Goal: Task Accomplishment & Management: Manage account settings

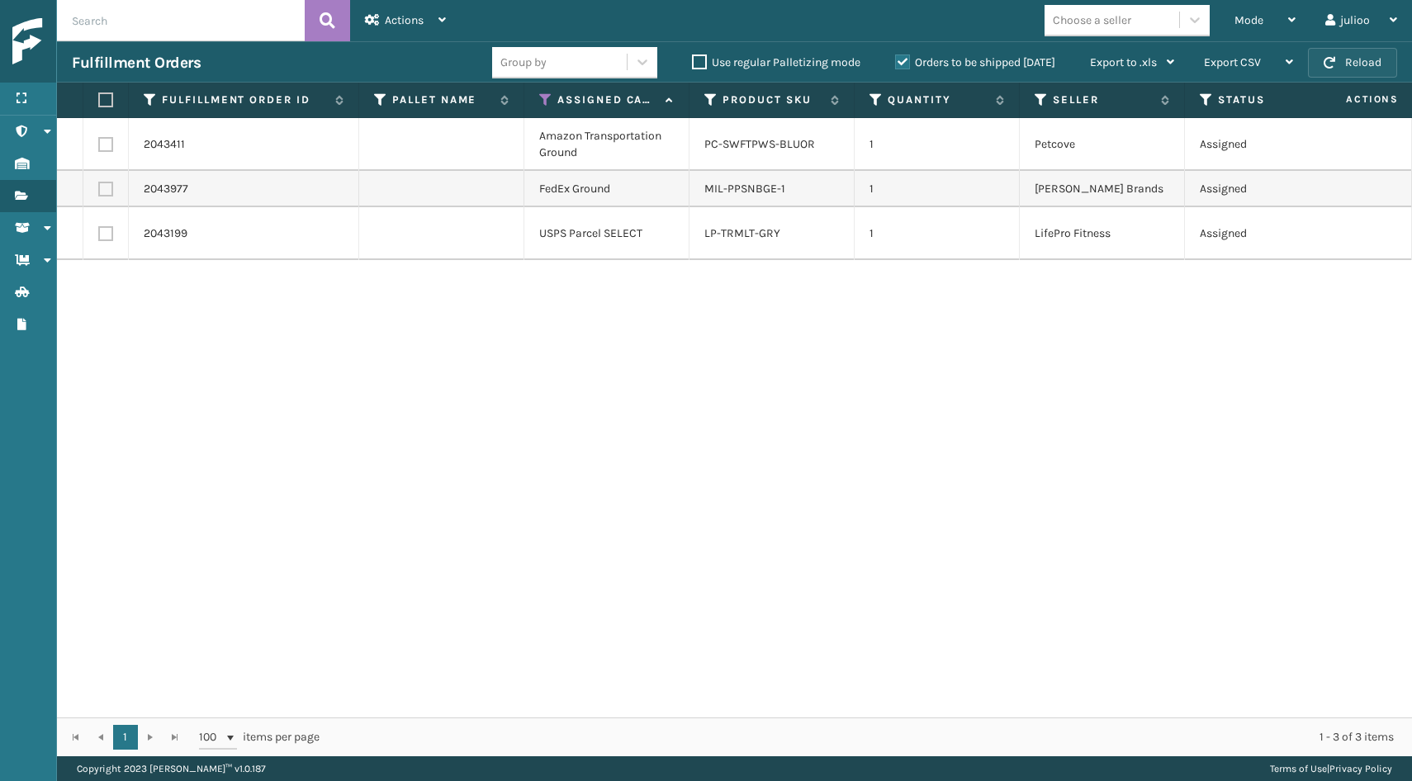
click at [1335, 59] on span "button" at bounding box center [1330, 63] width 12 height 12
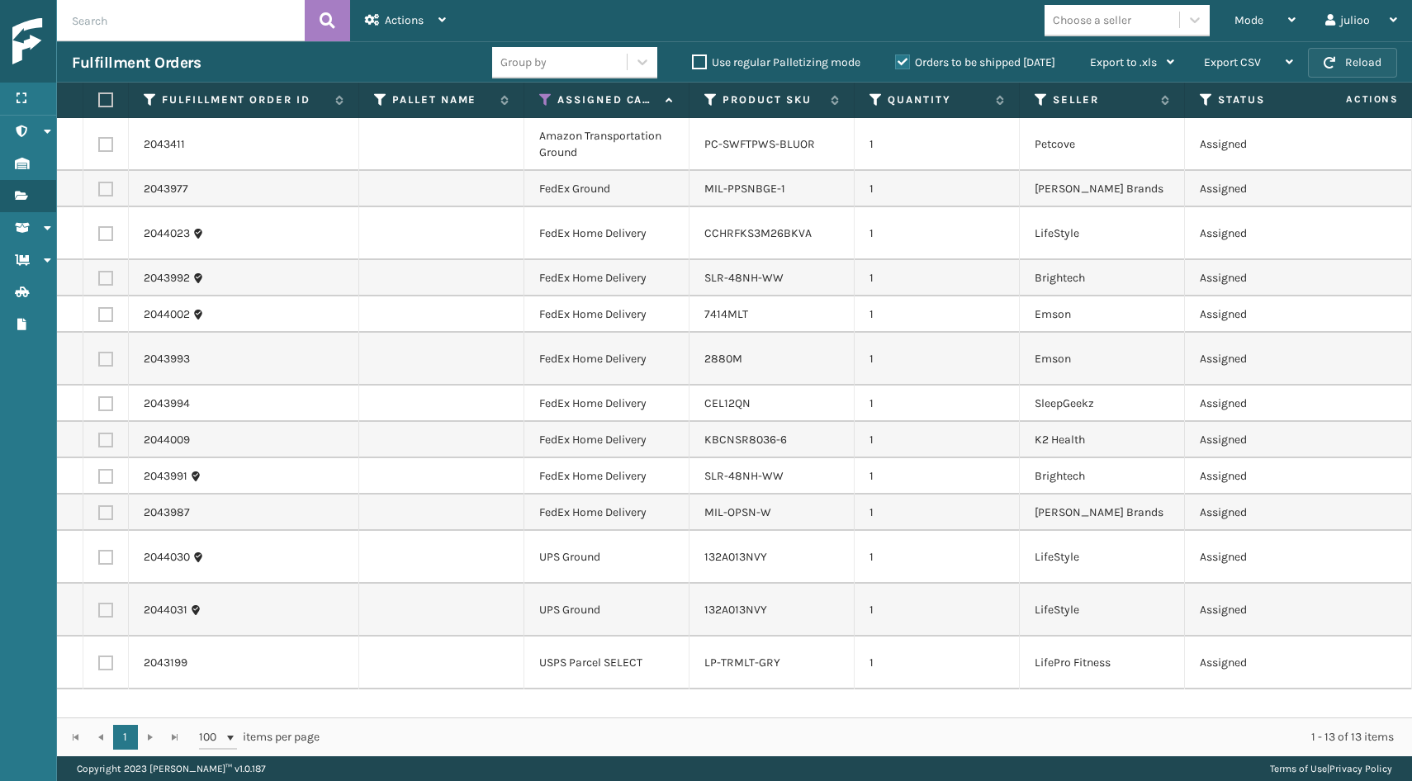
click at [1369, 66] on button "Reload" at bounding box center [1352, 63] width 89 height 30
click at [97, 96] on th at bounding box center [105, 101] width 45 height 36
click at [102, 99] on label at bounding box center [103, 100] width 10 height 15
click at [99, 99] on input "checkbox" at bounding box center [98, 100] width 1 height 11
checkbox input "true"
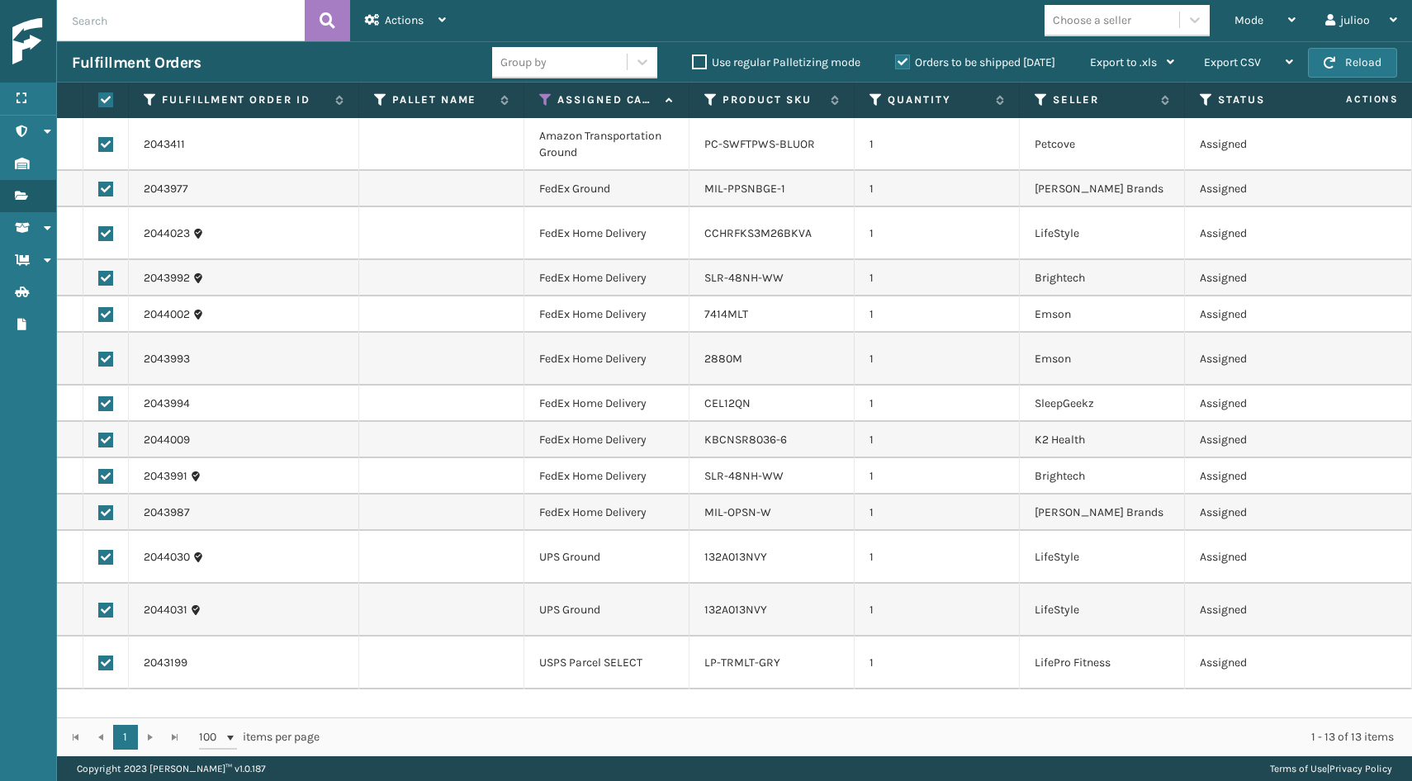
checkbox input "true"
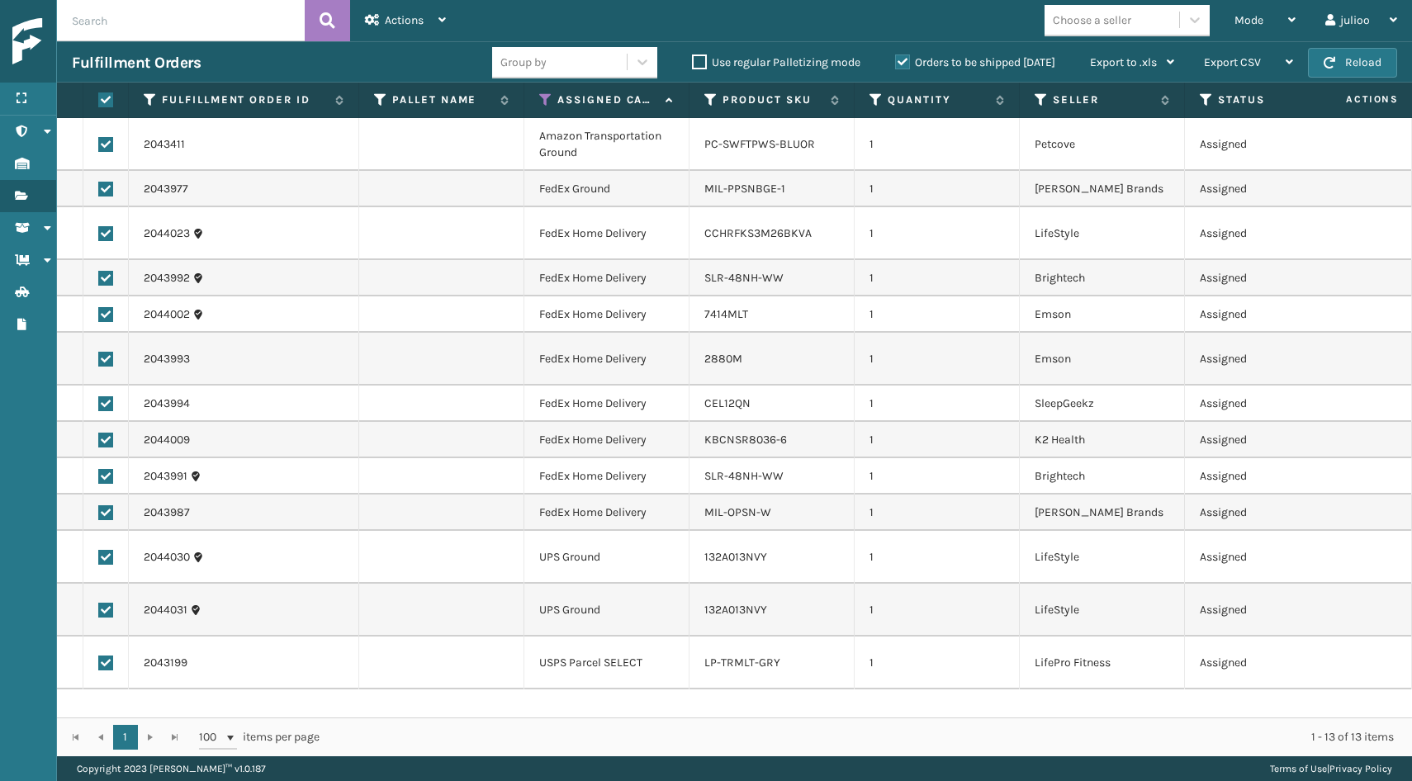
checkbox input "true"
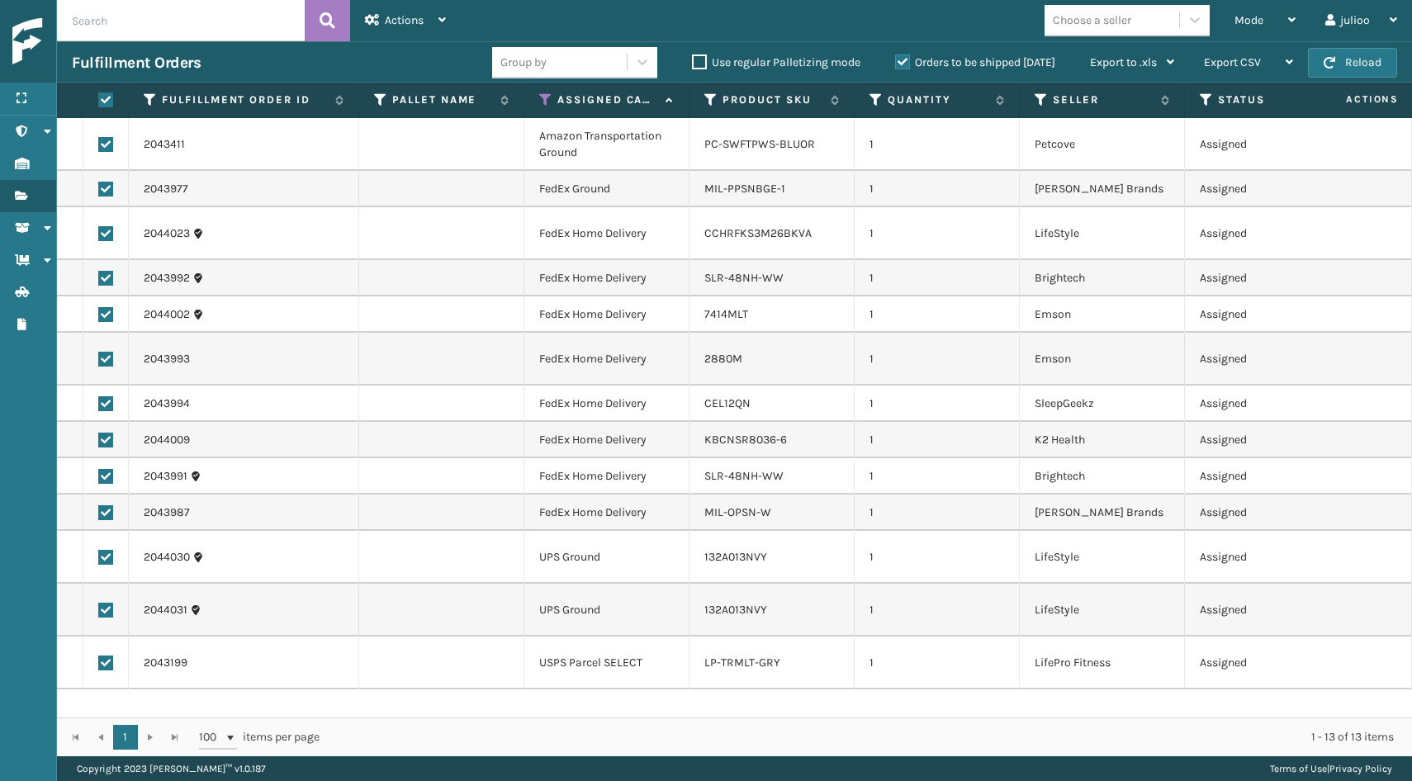
checkbox input "true"
click at [101, 143] on label at bounding box center [105, 144] width 15 height 15
click at [99, 143] on input "checkbox" at bounding box center [98, 142] width 1 height 11
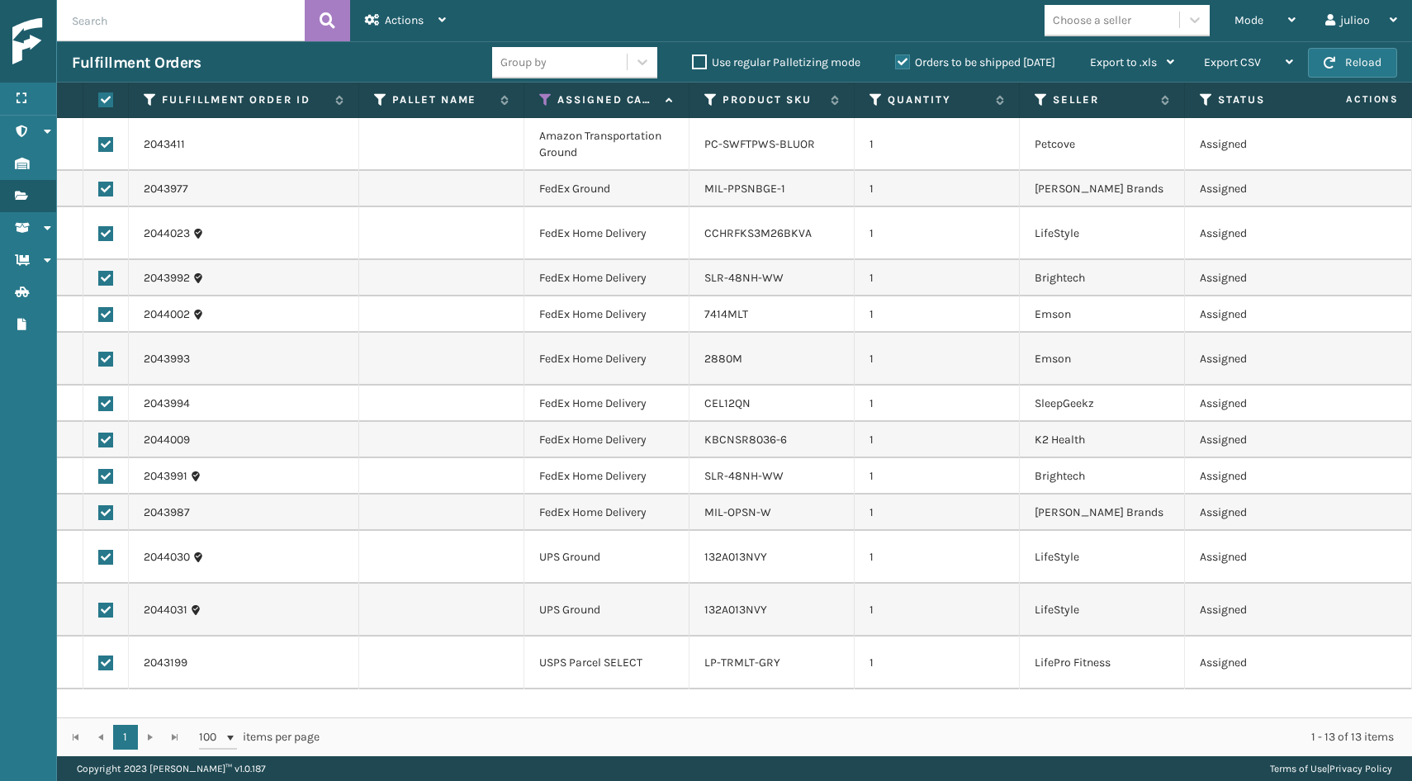
checkbox input "false"
click at [107, 664] on label at bounding box center [105, 663] width 15 height 15
click at [99, 664] on input "checkbox" at bounding box center [98, 661] width 1 height 11
checkbox input "false"
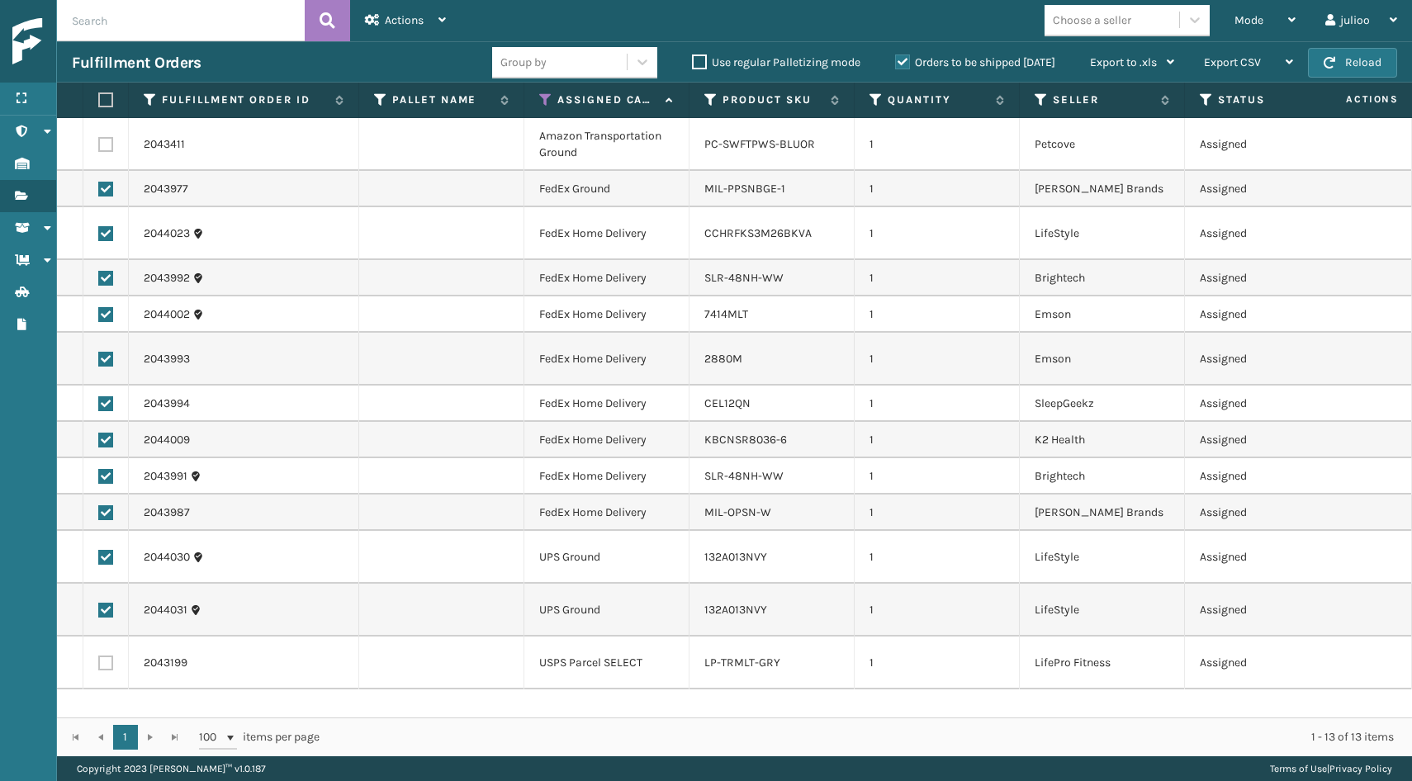
click at [105, 610] on label at bounding box center [105, 610] width 15 height 15
click at [99, 610] on input "checkbox" at bounding box center [98, 608] width 1 height 11
click at [105, 610] on label at bounding box center [105, 610] width 15 height 15
click at [99, 610] on input "checkbox" at bounding box center [98, 608] width 1 height 11
checkbox input "true"
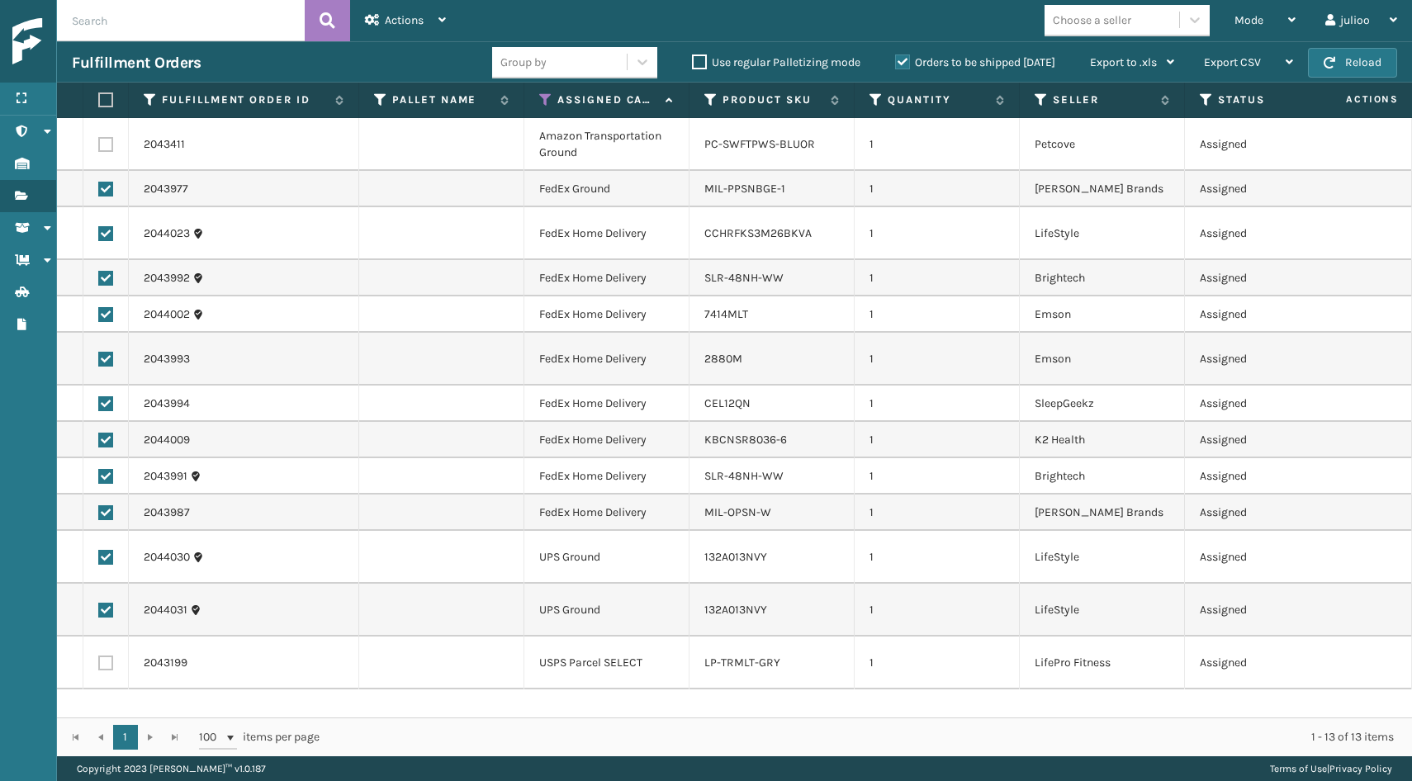
click at [111, 556] on label at bounding box center [105, 557] width 15 height 15
click at [99, 556] on input "checkbox" at bounding box center [98, 555] width 1 height 11
checkbox input "false"
click at [101, 614] on label at bounding box center [105, 610] width 15 height 15
click at [99, 614] on input "checkbox" at bounding box center [98, 608] width 1 height 11
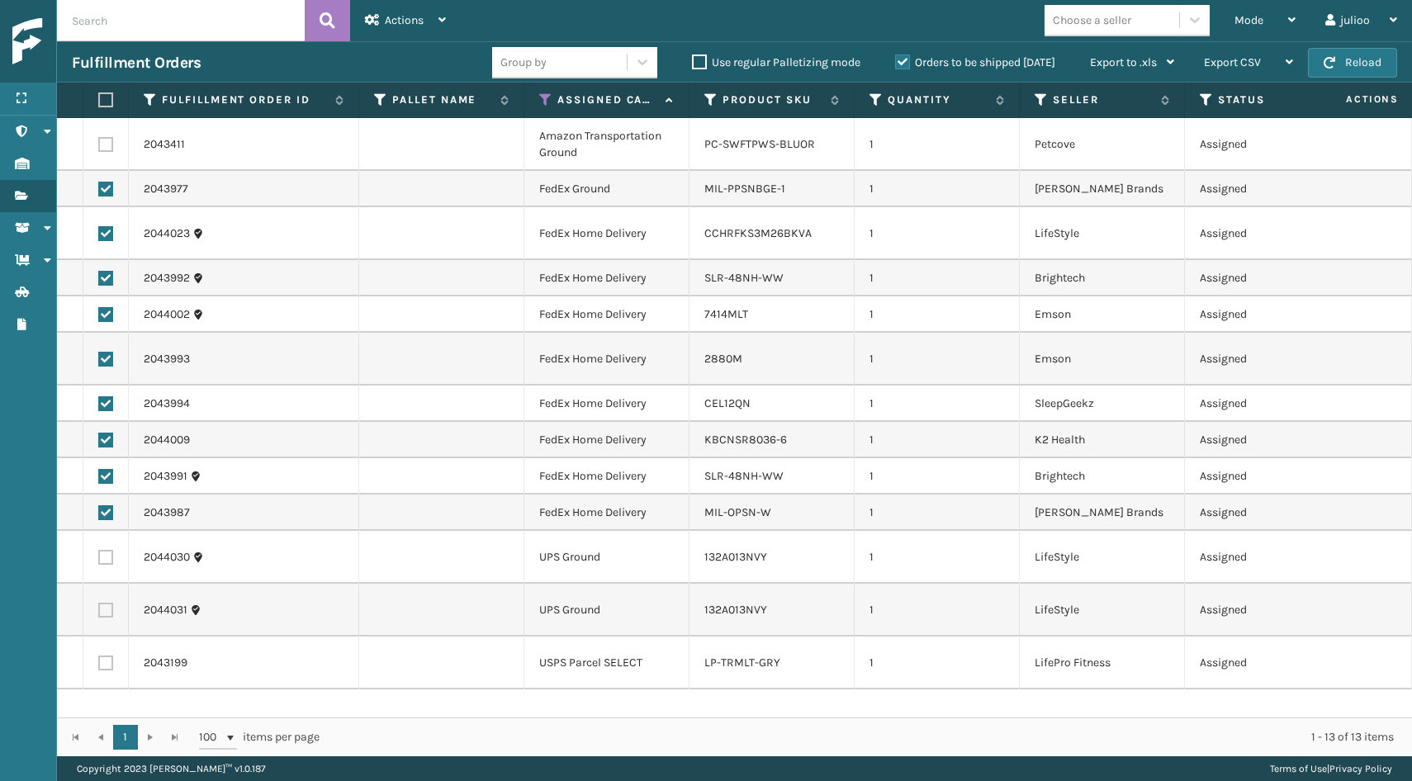
checkbox input "false"
